Goal: Find specific page/section: Find specific page/section

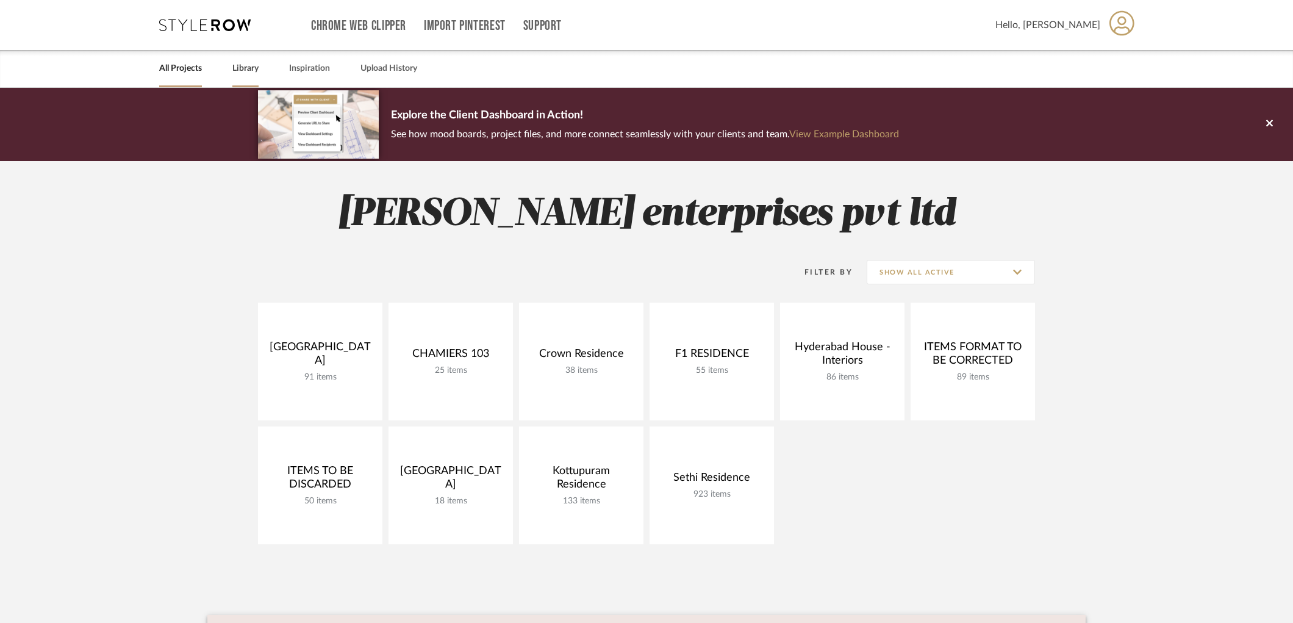
click at [251, 74] on link "Library" at bounding box center [245, 68] width 26 height 16
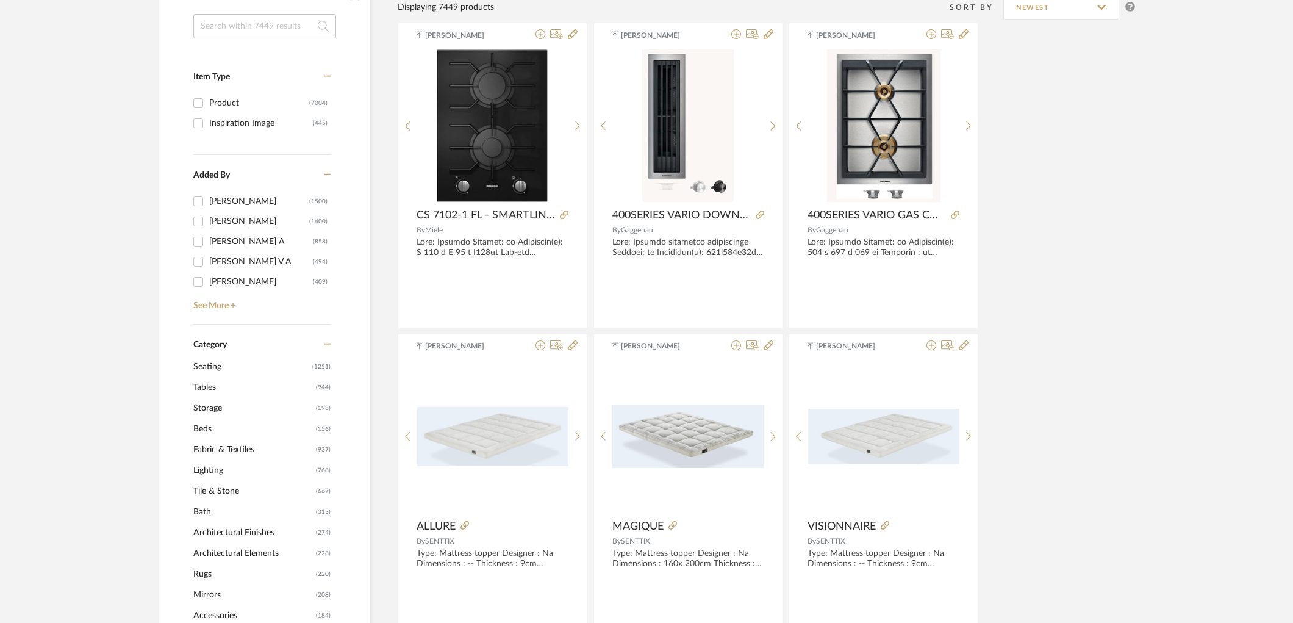
scroll to position [271, 0]
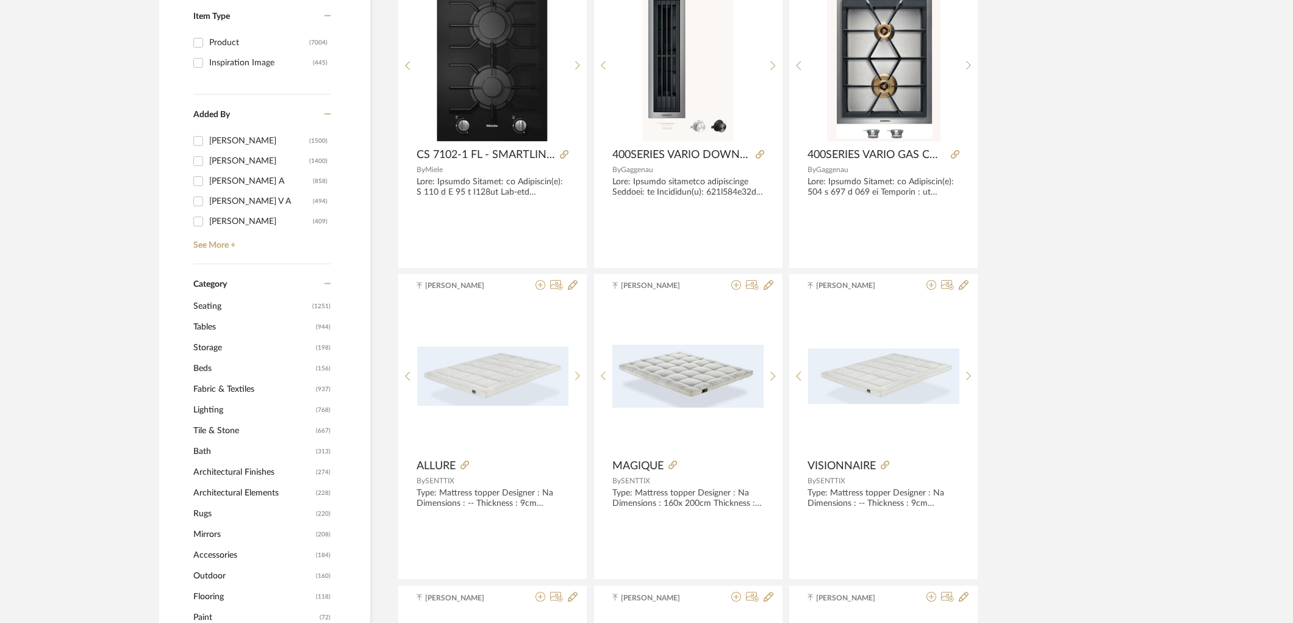
click at [215, 409] on span "Lighting" at bounding box center [253, 409] width 120 height 21
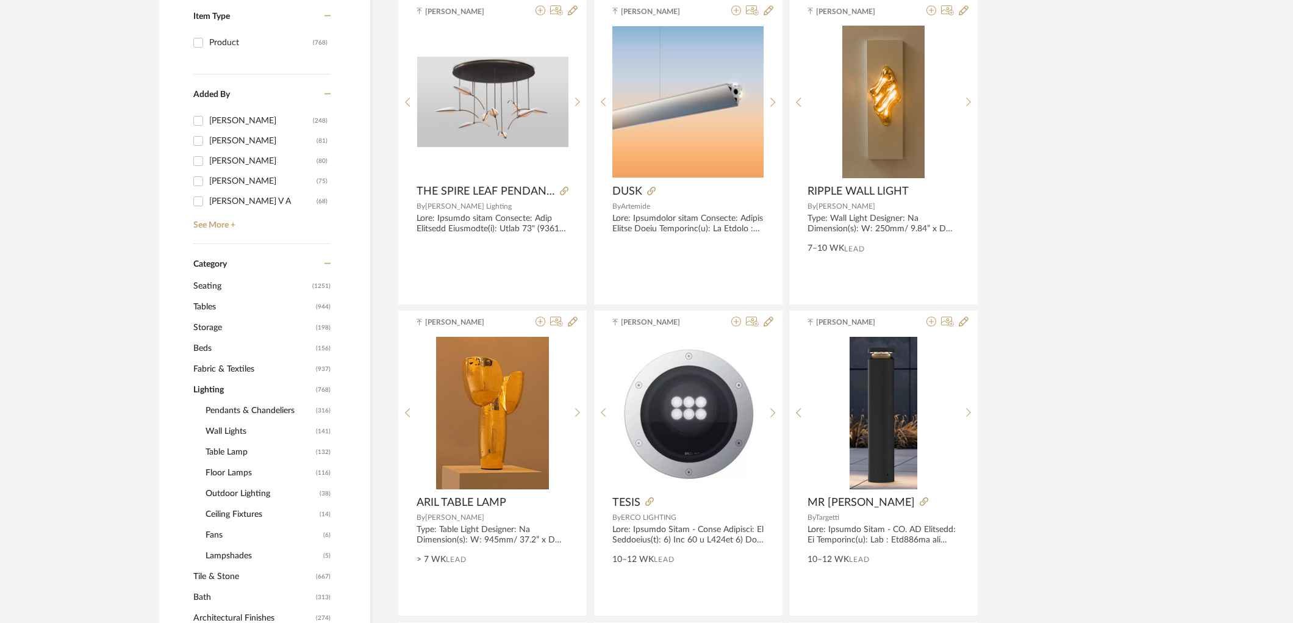
click at [229, 432] on span "Wall Lights" at bounding box center [259, 431] width 107 height 21
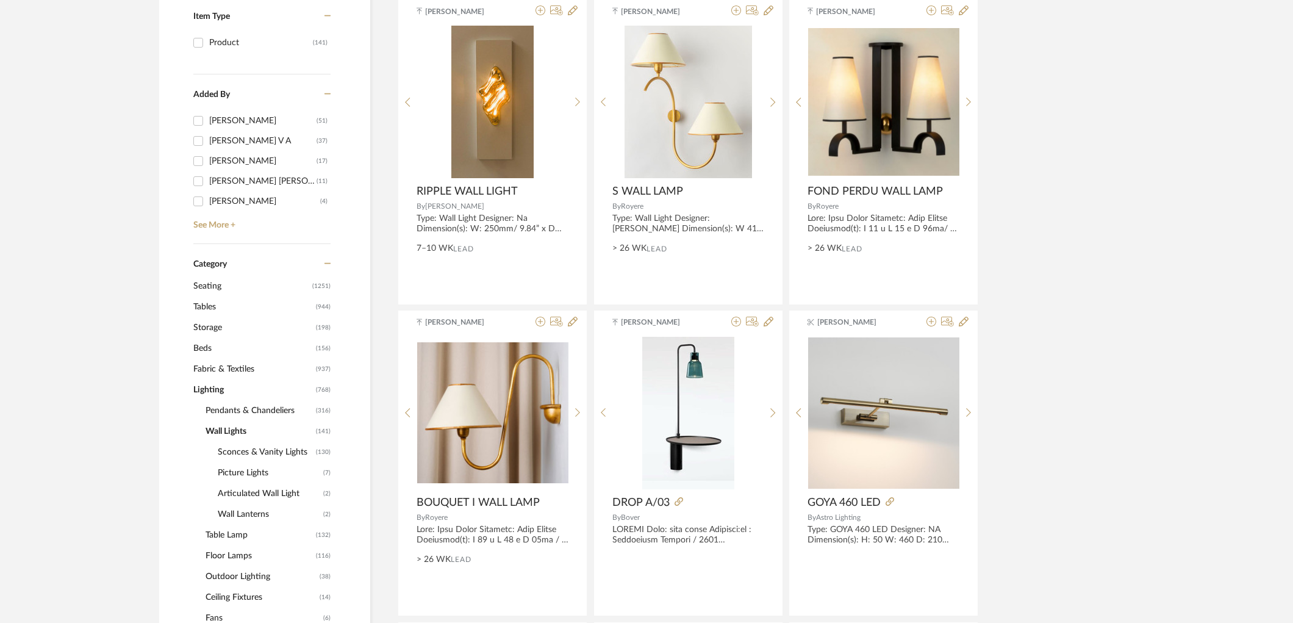
click at [254, 448] on span "Sconces & Vanity Lights" at bounding box center [265, 452] width 95 height 21
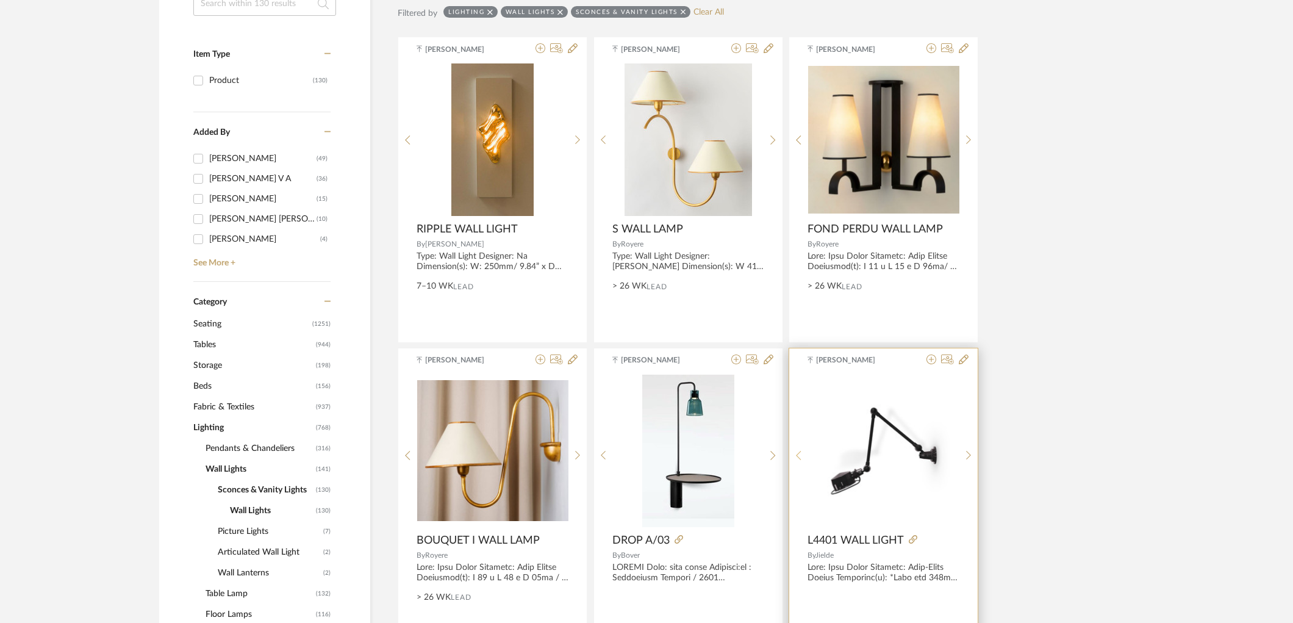
scroll to position [221, 0]
